Goal: Understand process/instructions: Learn how to perform a task or action

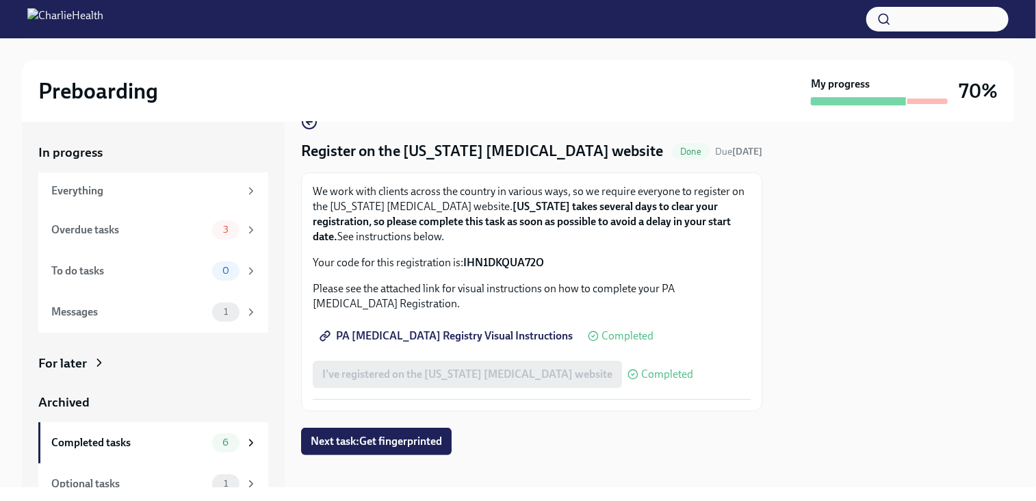
scroll to position [41, 0]
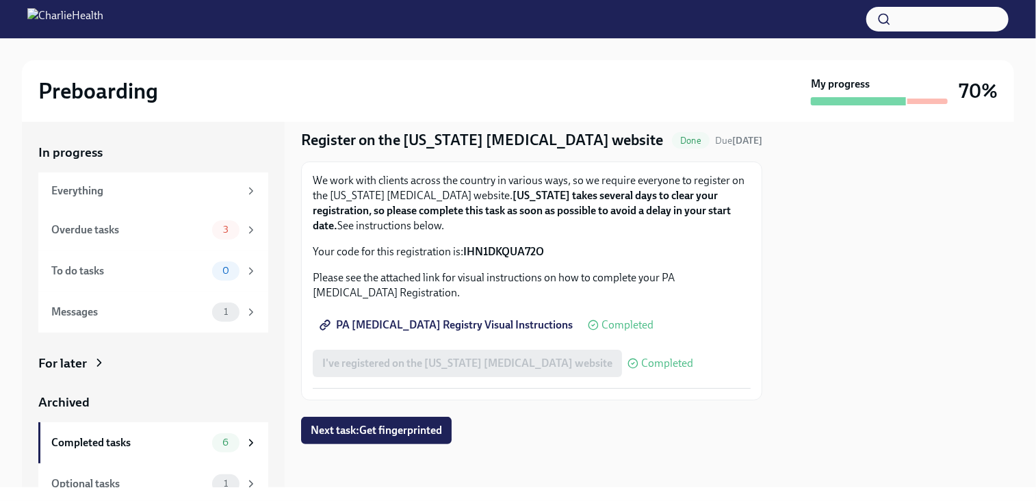
click at [429, 328] on span "PA [MEDICAL_DATA] Registry Visual Instructions" at bounding box center [447, 325] width 251 height 14
click at [401, 435] on span "Next task : Get fingerprinted" at bounding box center [376, 431] width 131 height 14
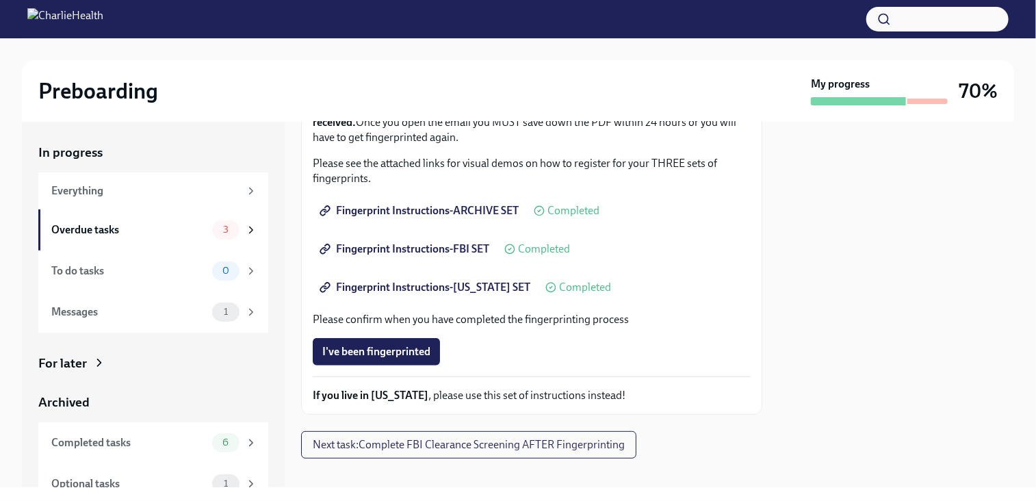
scroll to position [226, 0]
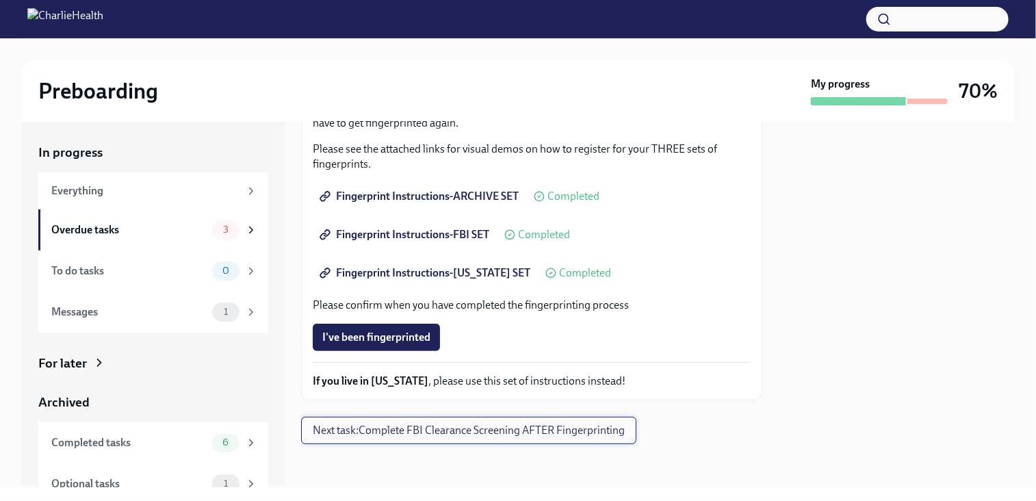
click at [432, 435] on span "Next task : Complete FBI Clearance Screening AFTER Fingerprinting" at bounding box center [469, 431] width 312 height 14
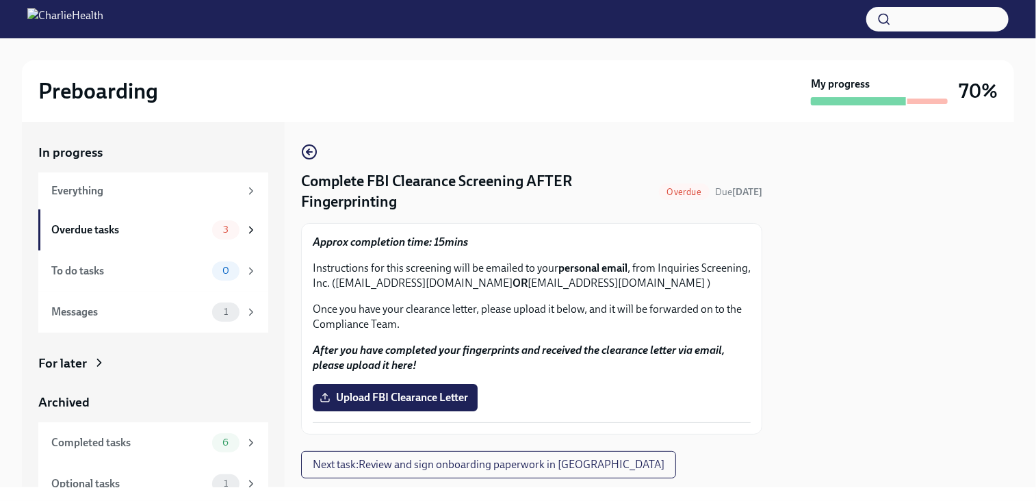
scroll to position [34, 0]
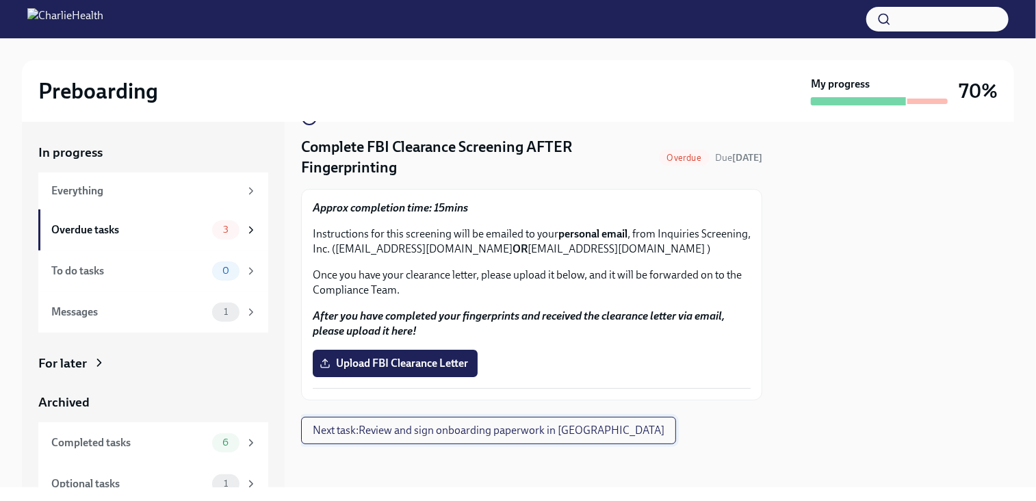
click at [472, 432] on span "Next task : Review and sign onboarding paperwork in [GEOGRAPHIC_DATA]" at bounding box center [489, 431] width 352 height 14
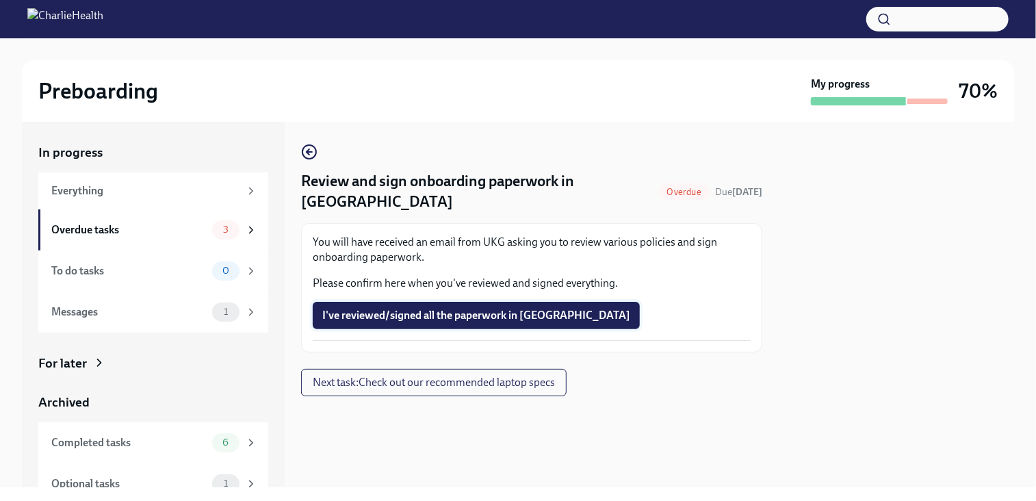
click at [471, 309] on span "I've reviewed/signed all the paperwork in [GEOGRAPHIC_DATA]" at bounding box center [476, 316] width 308 height 14
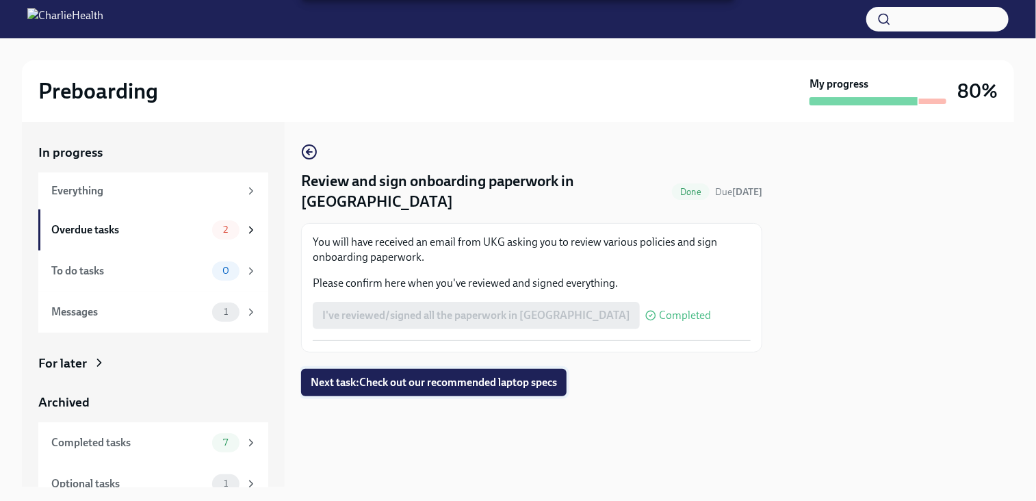
click at [448, 376] on span "Next task : Check out our recommended laptop specs" at bounding box center [434, 383] width 246 height 14
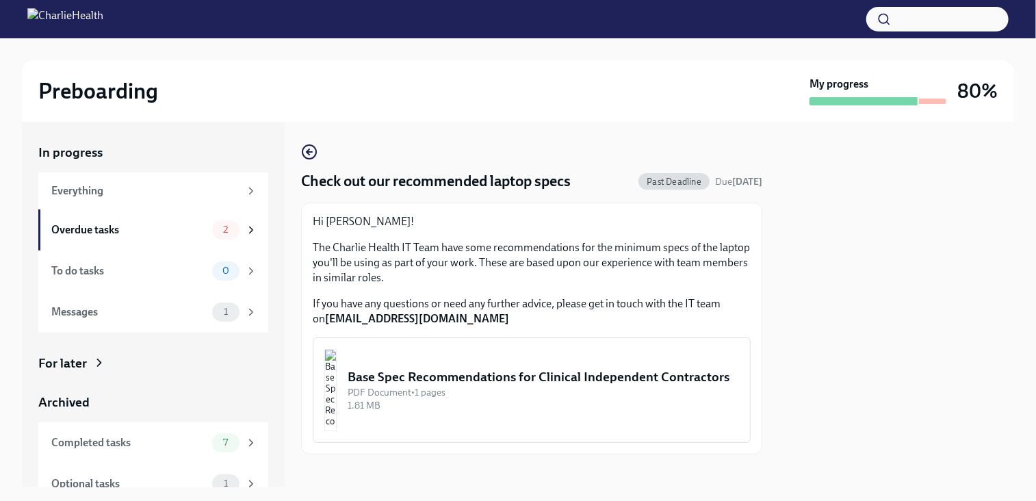
click at [521, 372] on div "Base Spec Recommendations for Clinical Independent Contractors" at bounding box center [544, 377] width 392 height 18
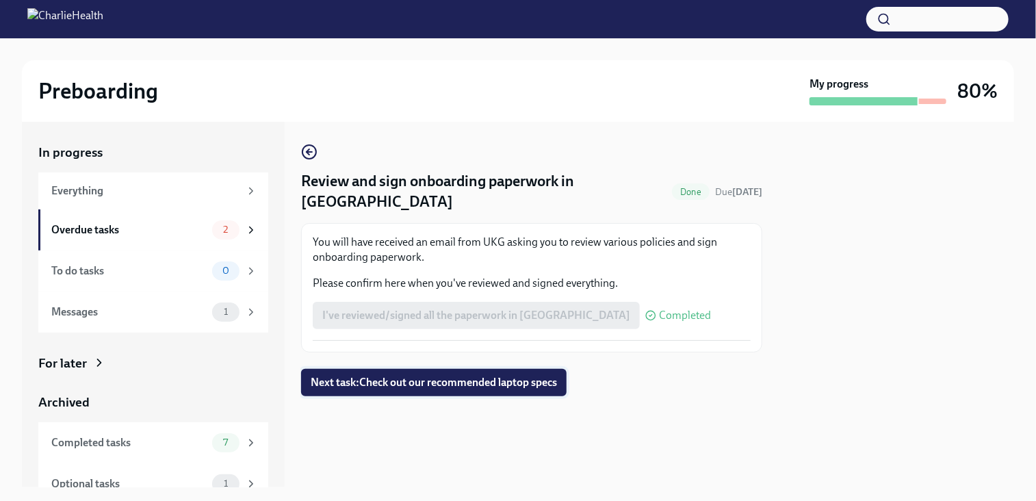
click at [371, 376] on span "Next task : Check out our recommended laptop specs" at bounding box center [434, 383] width 246 height 14
